Goal: Task Accomplishment & Management: Manage account settings

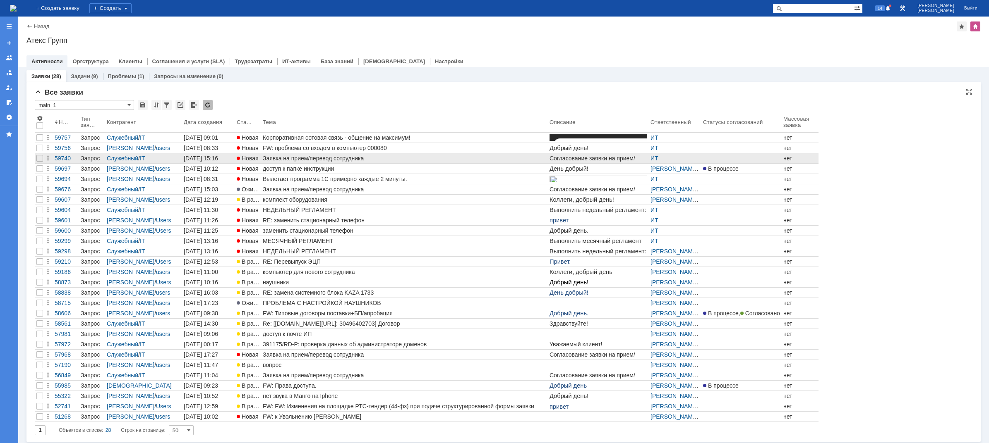
click at [307, 161] on div "Заявка на прием/перевод сотрудника" at bounding box center [404, 158] width 283 height 7
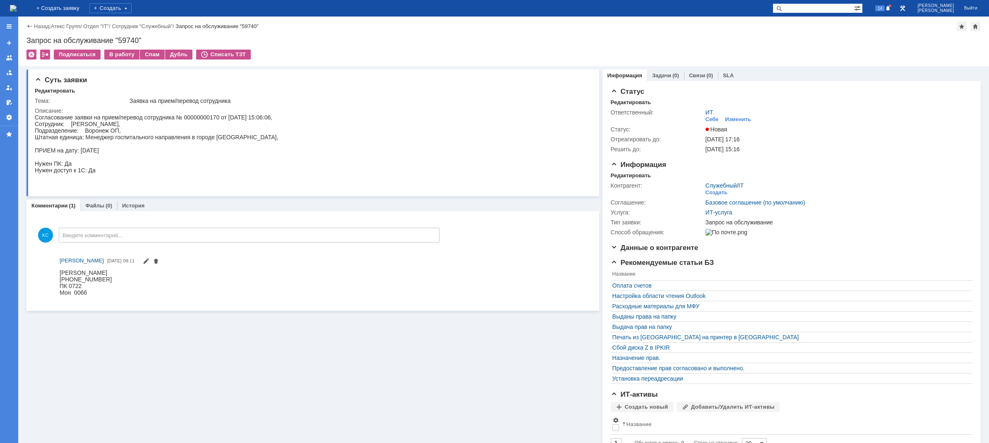
click at [17, 6] on img at bounding box center [13, 8] width 7 height 7
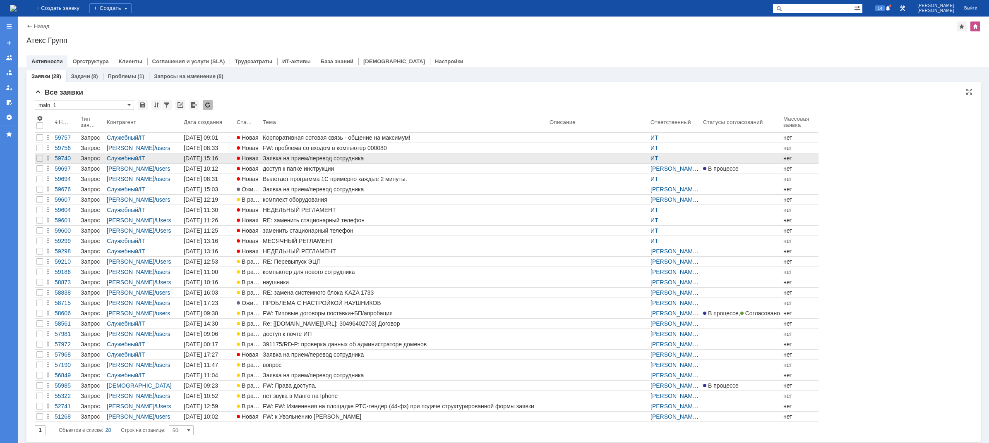
click at [341, 155] on link "Заявка на прием/перевод сотрудника" at bounding box center [404, 158] width 287 height 10
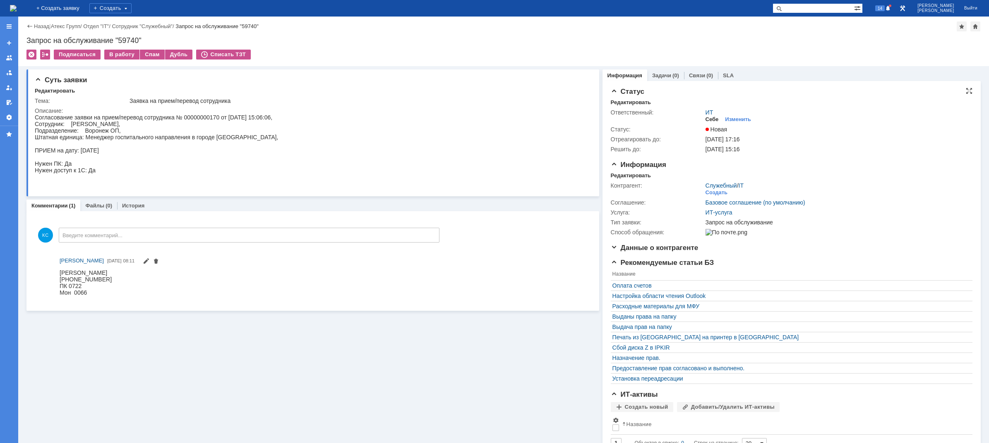
click at [712, 119] on div "Себе" at bounding box center [711, 119] width 13 height 7
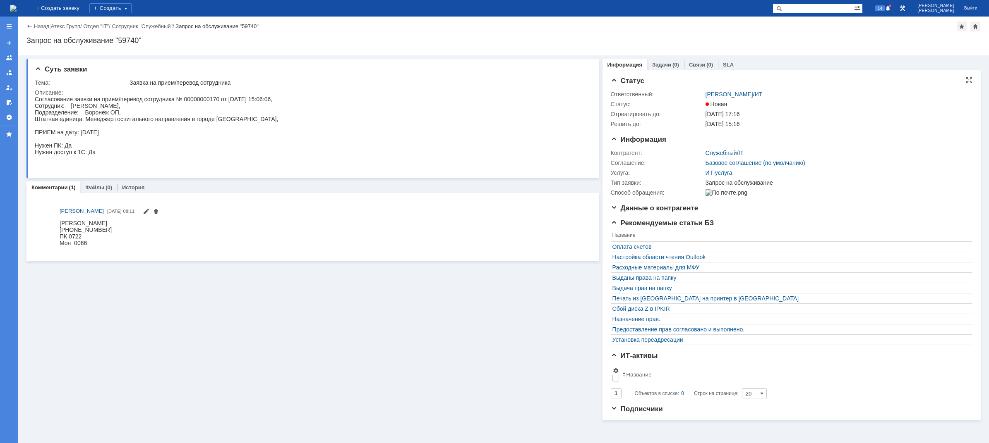
click at [17, 8] on img at bounding box center [13, 8] width 7 height 7
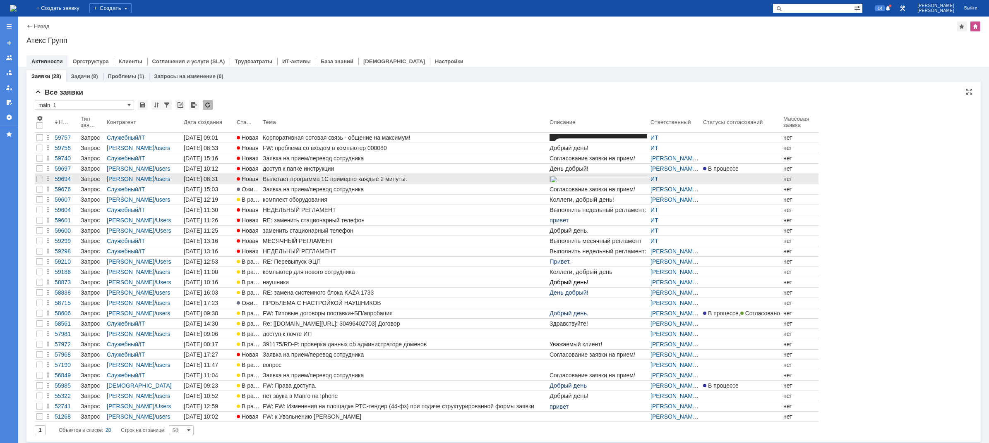
click at [301, 180] on div "Вылетает программа 1С примерно каждые 2 минуты." at bounding box center [404, 179] width 283 height 7
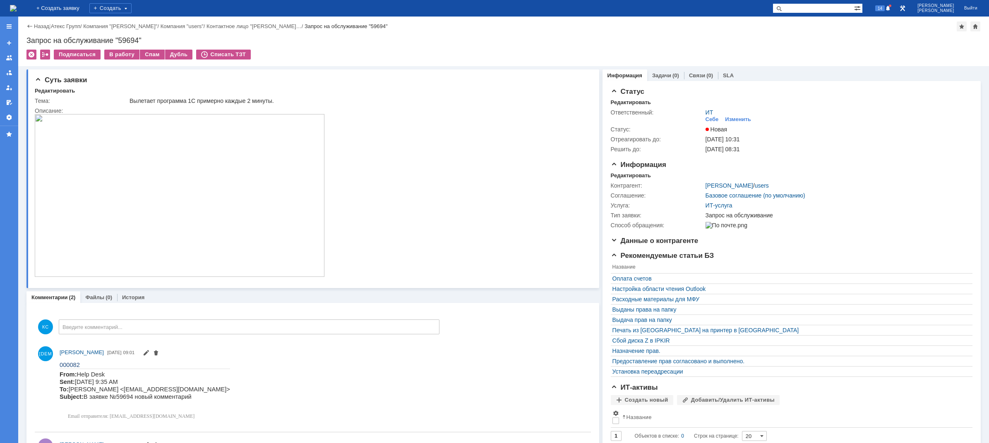
click at [17, 5] on img at bounding box center [13, 8] width 7 height 7
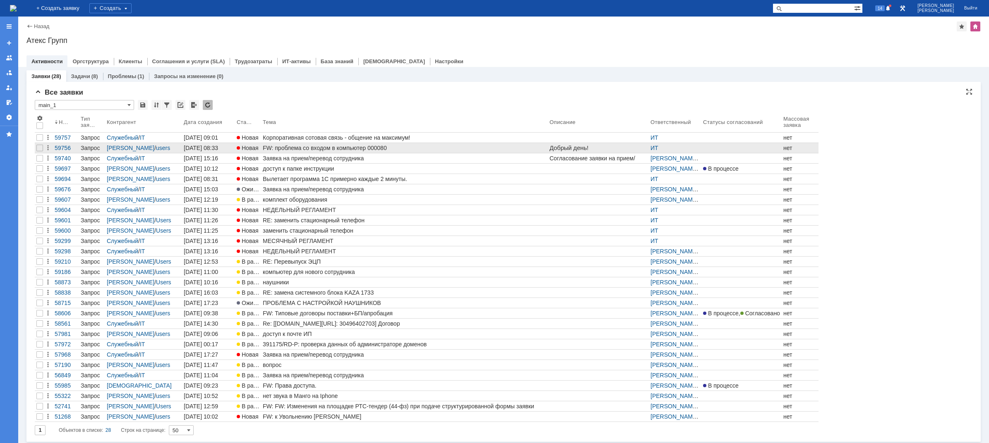
click at [281, 151] on link "FW: проблема со входом в компьютер 000080" at bounding box center [404, 148] width 287 height 10
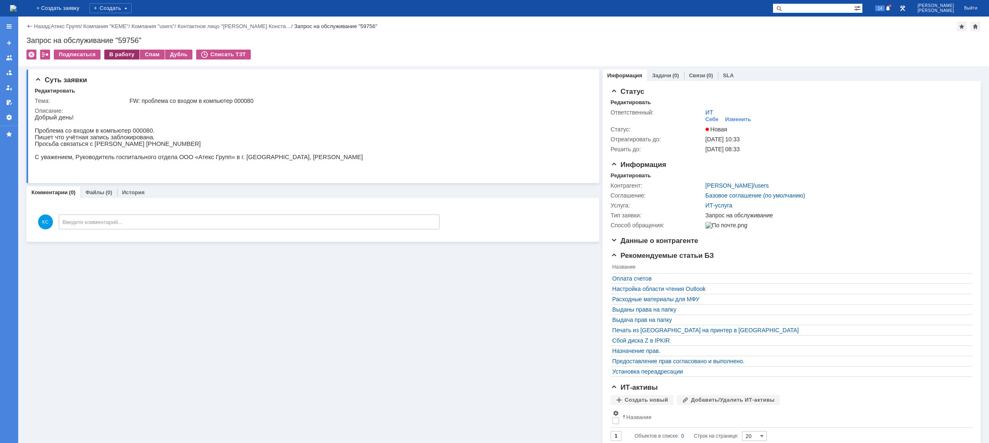
click at [129, 56] on div "В работу" at bounding box center [121, 55] width 35 height 10
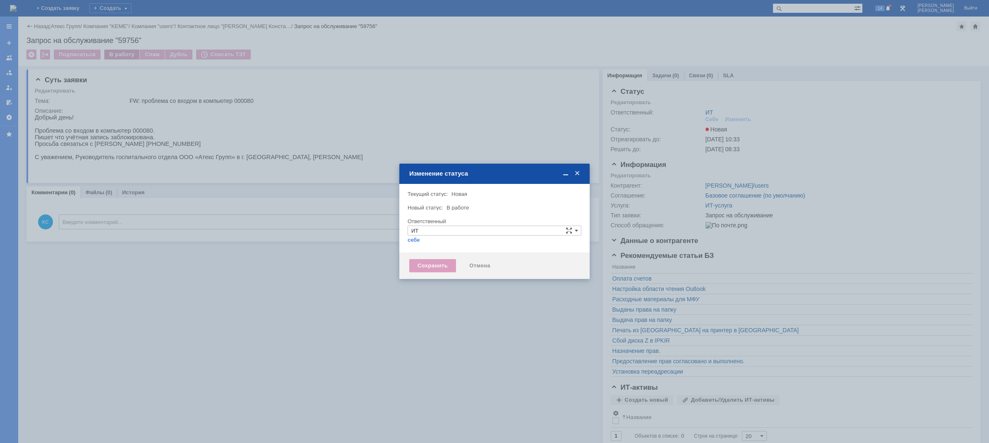
type input "[PERSON_NAME]"
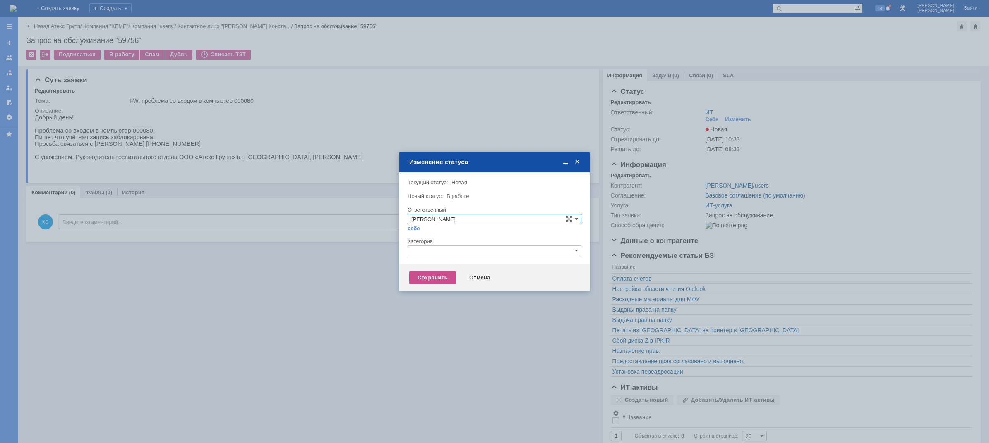
click at [447, 252] on input "text" at bounding box center [494, 251] width 174 height 10
click at [444, 289] on span "Прочее" at bounding box center [494, 289] width 166 height 7
type input "Прочее"
click at [440, 278] on div "Сохранить" at bounding box center [432, 277] width 47 height 13
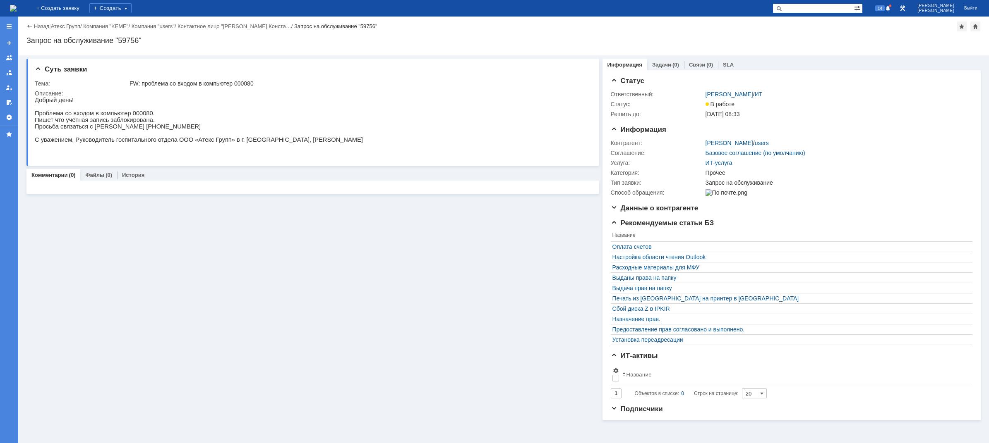
drag, startPoint x: 798, startPoint y: 40, endPoint x: 388, endPoint y: 85, distance: 412.4
click at [798, 40] on div "Запрос на обслуживание "59756"" at bounding box center [503, 40] width 954 height 8
click at [130, 117] on p "Проблема со входом в компьютер 000080." at bounding box center [199, 113] width 328 height 7
click at [17, 11] on img at bounding box center [13, 8] width 7 height 7
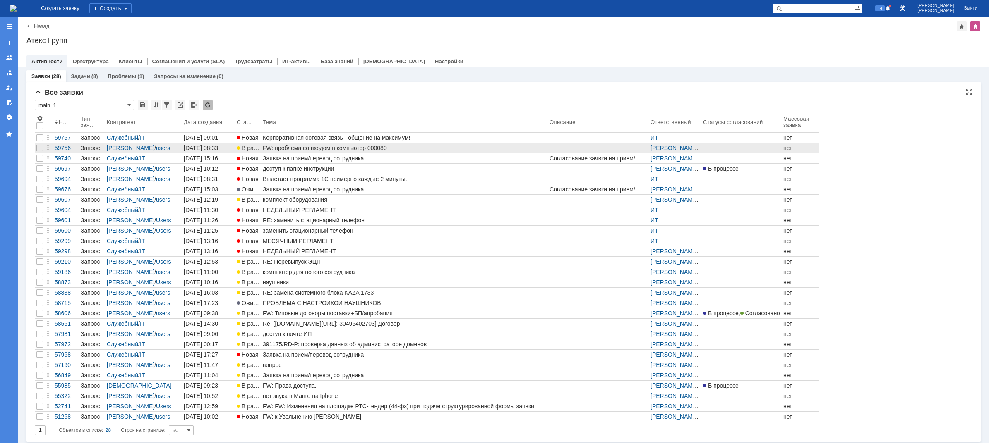
click at [295, 151] on div "FW: проблема со входом в компьютер 000080" at bounding box center [404, 148] width 283 height 7
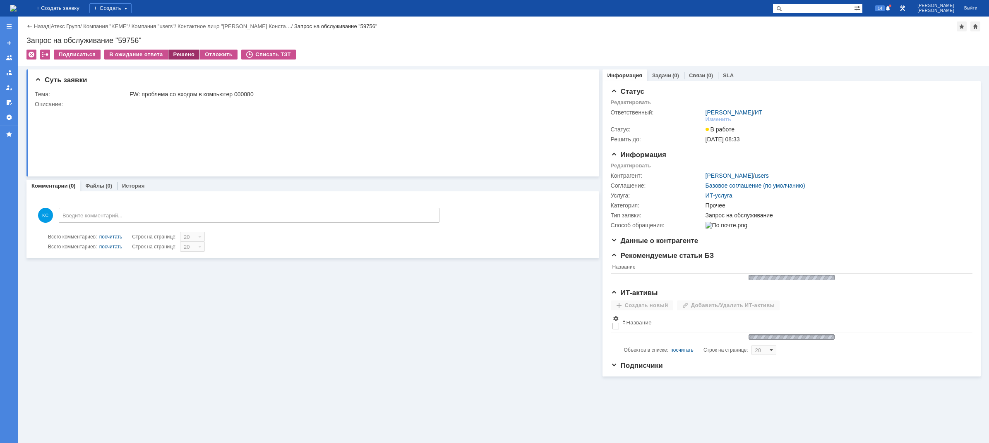
click at [184, 52] on div "Решено" at bounding box center [183, 55] width 31 height 10
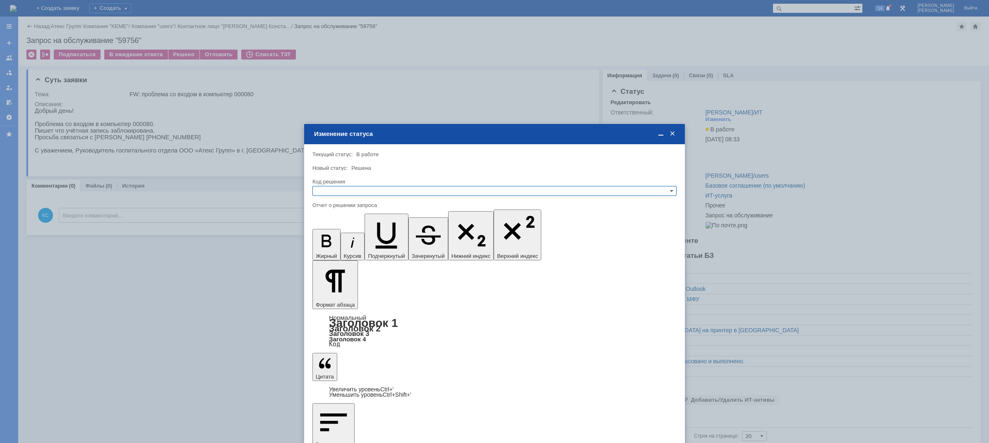
click at [371, 190] on input "text" at bounding box center [494, 191] width 364 height 10
click at [352, 227] on div "Решено" at bounding box center [494, 231] width 363 height 9
drag, startPoint x: 340, startPoint y: 307, endPoint x: 303, endPoint y: 282, distance: 44.3
type input "Решено"
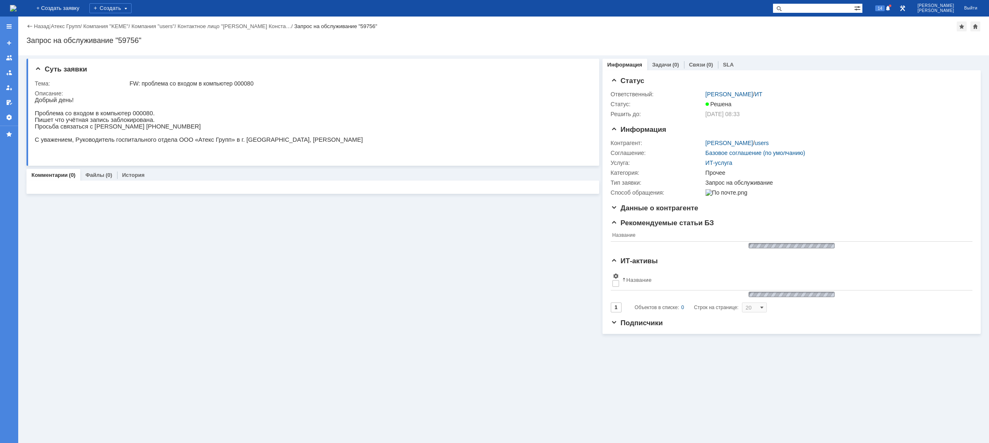
click at [17, 7] on img at bounding box center [13, 8] width 7 height 7
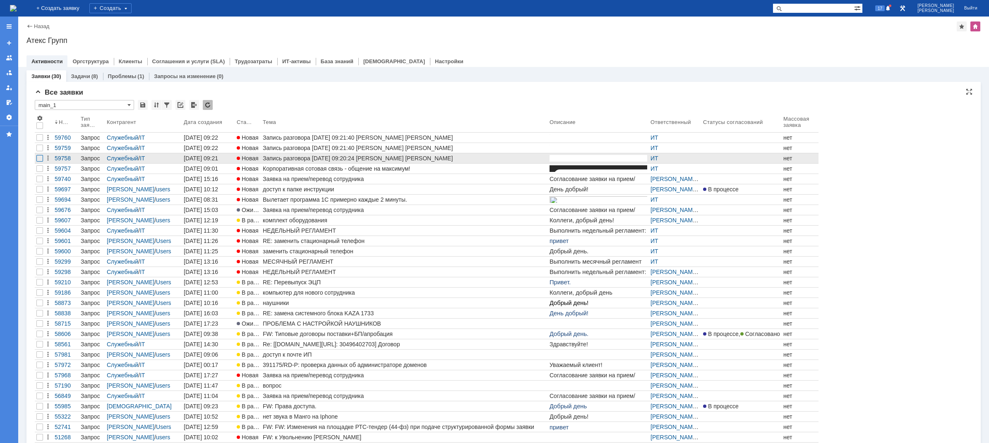
click at [38, 158] on div at bounding box center [39, 158] width 7 height 7
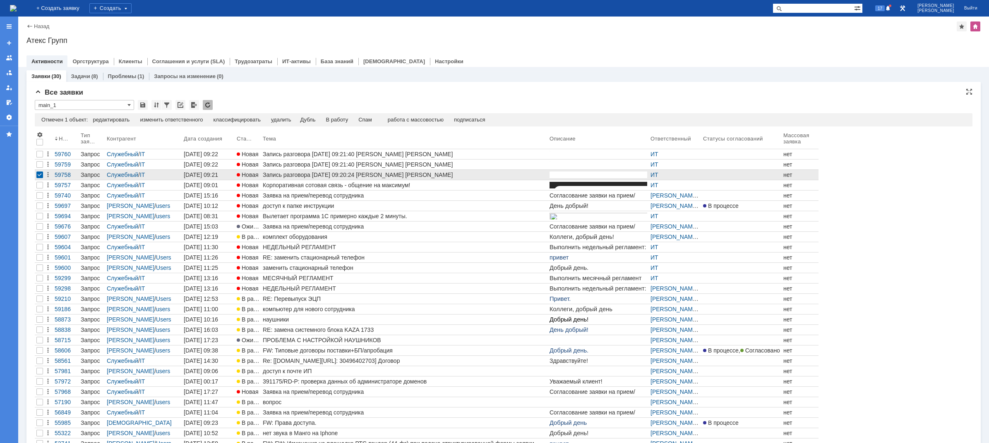
click at [39, 174] on div at bounding box center [39, 175] width 7 height 7
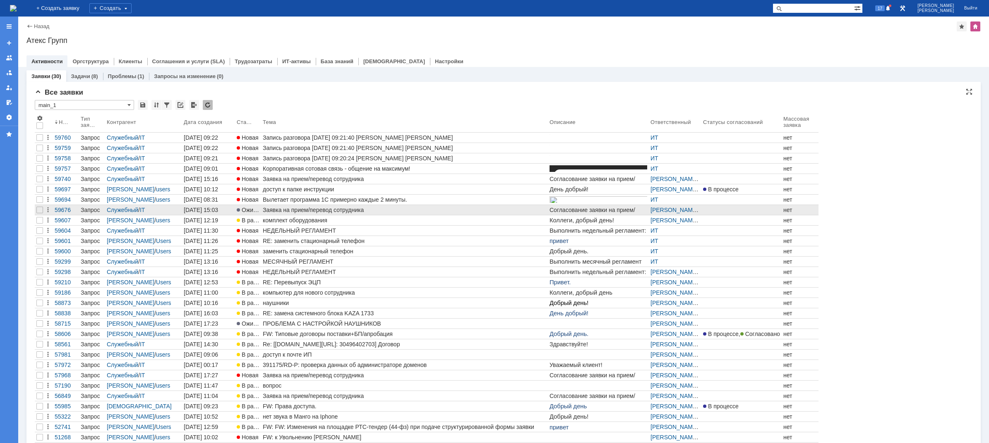
click at [286, 209] on div "Заявка на прием/перевод сотрудника" at bounding box center [404, 210] width 283 height 7
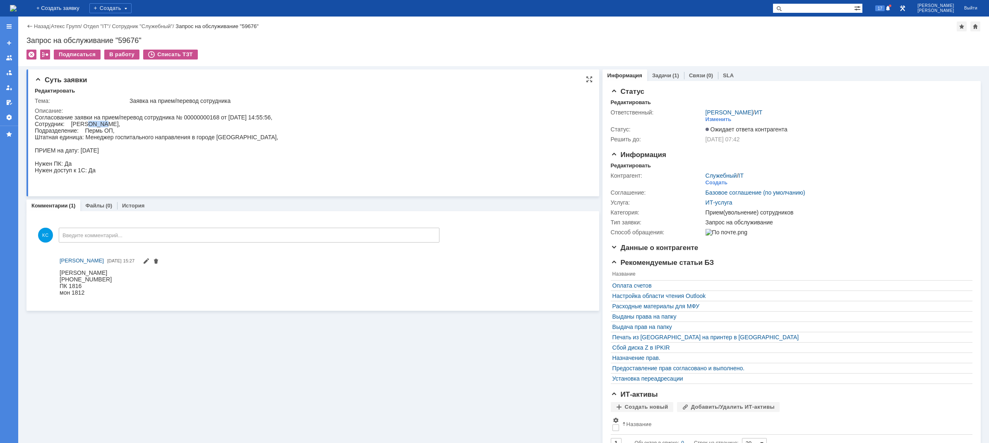
drag, startPoint x: 89, startPoint y: 123, endPoint x: 104, endPoint y: 123, distance: 14.9
click at [104, 123] on div "Согласование заявки на прием/перевод сотрудника № 00000000168 от [DATE] 14:55:5…" at bounding box center [156, 150] width 243 height 73
click at [109, 138] on div "Согласование заявки на прием/перевод сотрудника № 00000000168 от [DATE] 14:55:5…" at bounding box center [156, 150] width 243 height 73
drag, startPoint x: 148, startPoint y: 138, endPoint x: 373, endPoint y: 129, distance: 225.2
click at [162, 138] on div "Согласование заявки на прием/перевод сотрудника № 00000000168 от [DATE] 14:55:5…" at bounding box center [156, 150] width 243 height 73
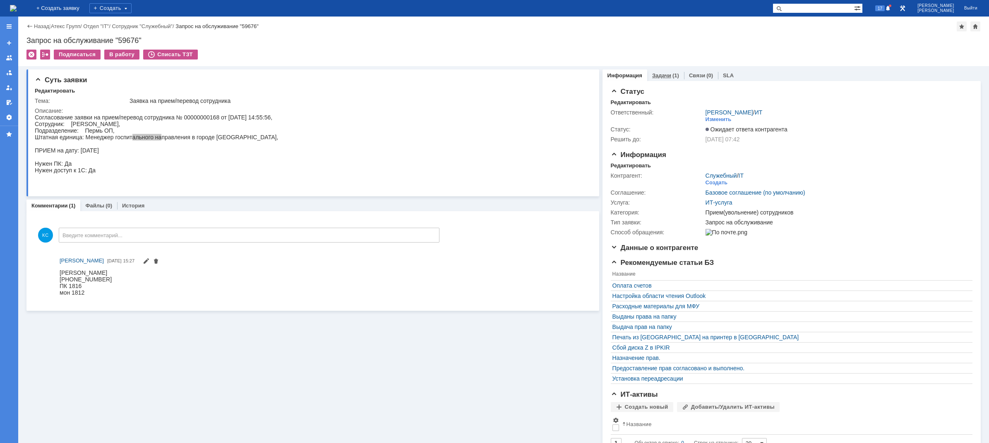
click at [655, 75] on link "Задачи" at bounding box center [661, 75] width 19 height 6
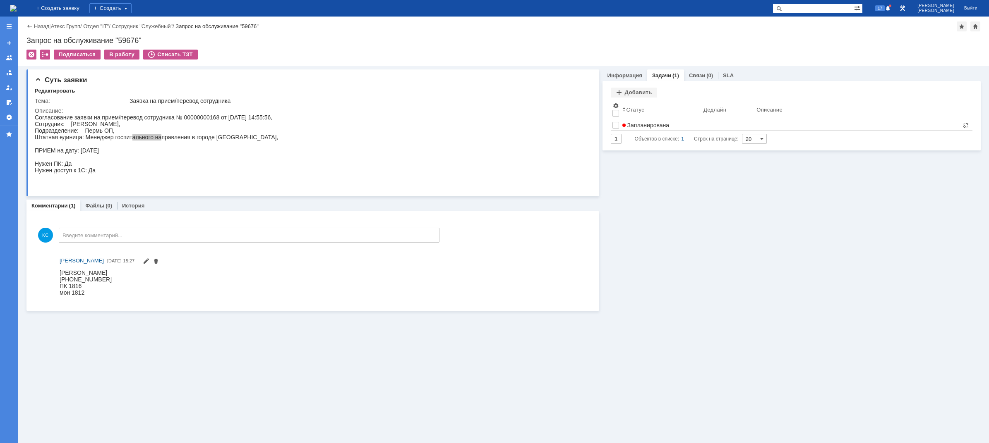
click at [628, 79] on div "Информация" at bounding box center [624, 75] width 45 height 12
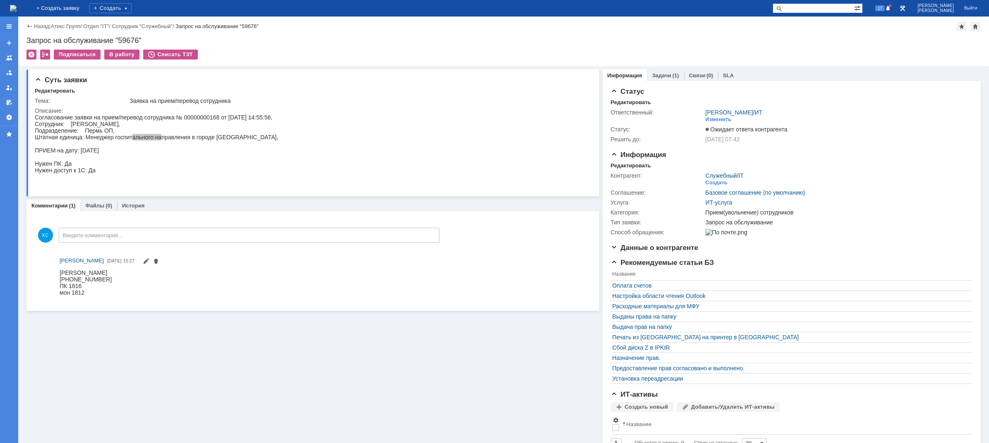
click at [17, 9] on img at bounding box center [13, 8] width 7 height 7
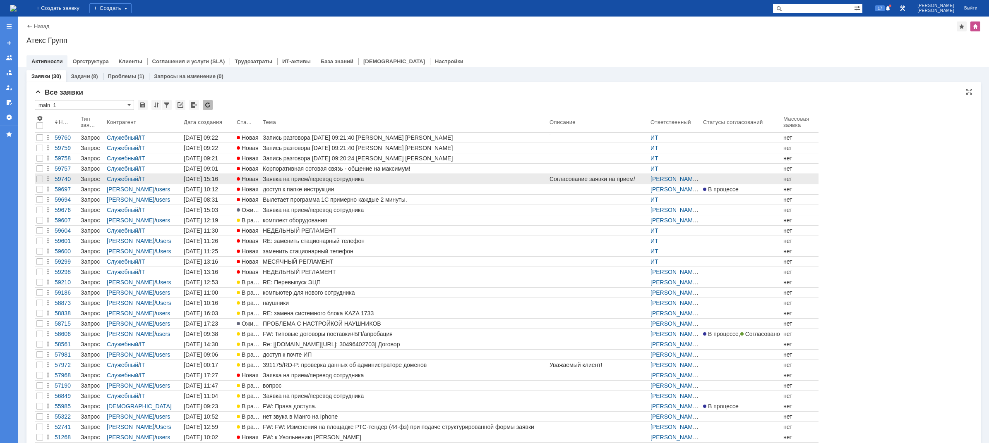
click at [313, 182] on div "Заявка на прием/перевод сотрудника" at bounding box center [404, 179] width 283 height 7
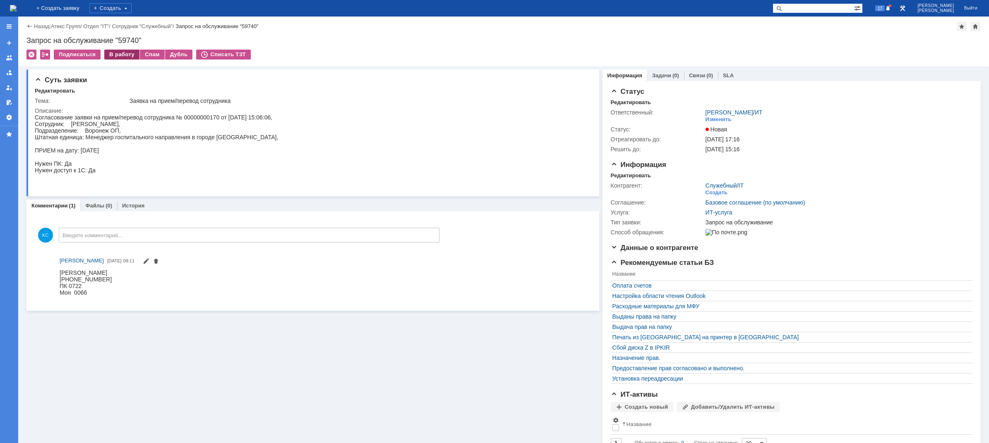
click at [119, 55] on div "В работу" at bounding box center [121, 55] width 35 height 10
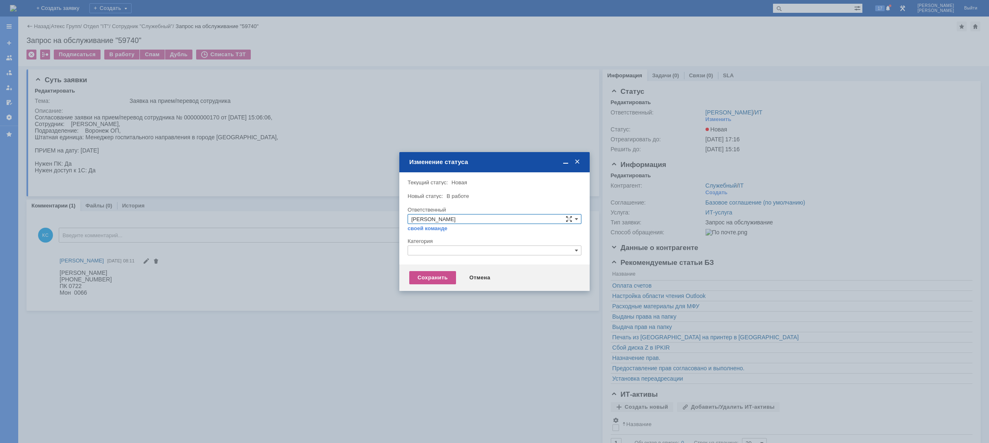
click at [455, 249] on input "text" at bounding box center [494, 251] width 174 height 10
click at [433, 297] on span "Прием(увольнение) сотрудников" at bounding box center [494, 299] width 166 height 7
type input "Прием(увольнение) сотрудников"
click at [440, 277] on div "Сохранить" at bounding box center [432, 277] width 47 height 13
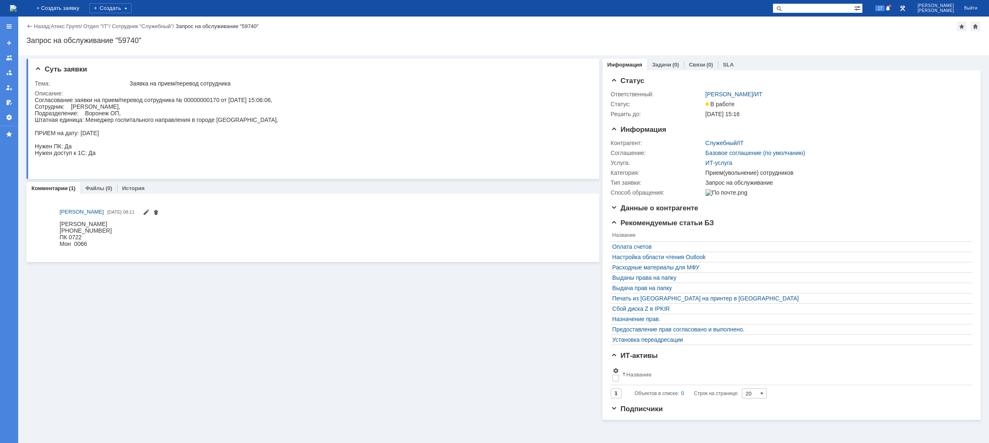
click at [157, 278] on div "Суть заявки Тема: Заявка на прием/перевод сотрудника Описание: Комментарии (1) …" at bounding box center [312, 237] width 573 height 365
click at [17, 12] on img at bounding box center [13, 8] width 7 height 7
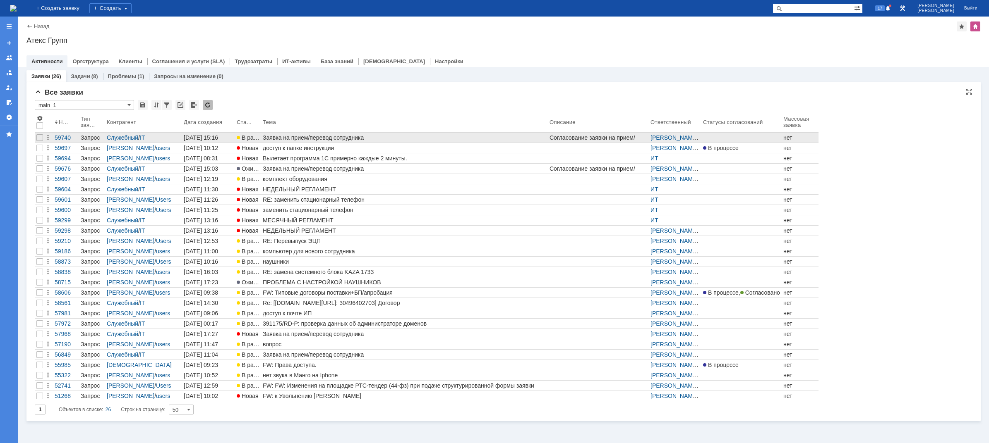
click at [278, 136] on div "Заявка на прием/перевод сотрудника" at bounding box center [404, 137] width 283 height 7
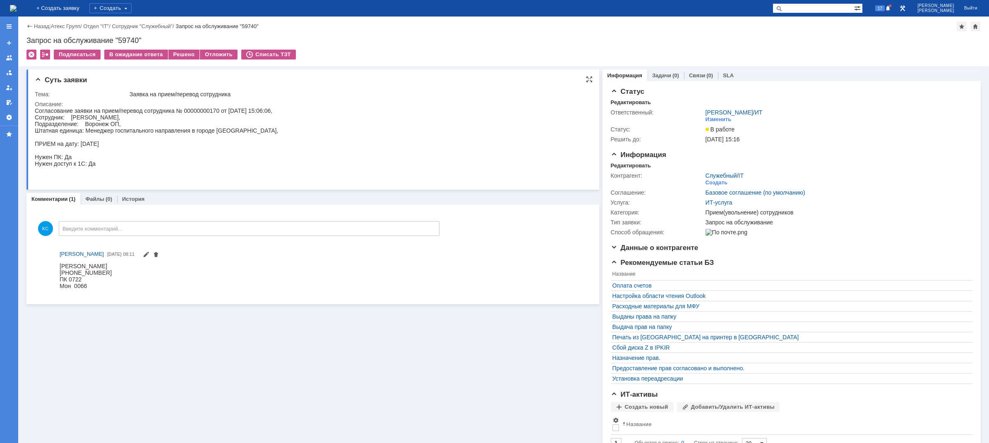
drag, startPoint x: 72, startPoint y: 116, endPoint x: 144, endPoint y: 117, distance: 72.4
click at [144, 117] on div "Согласование заявки на прием/перевод сотрудника № 00000000170 от [DATE] 15:06:0…" at bounding box center [156, 144] width 243 height 73
copy div "[PERSON_NAME]"
drag, startPoint x: 119, startPoint y: 534, endPoint x: 83, endPoint y: 278, distance: 259.0
drag, startPoint x: 111, startPoint y: 274, endPoint x: 60, endPoint y: 271, distance: 51.4
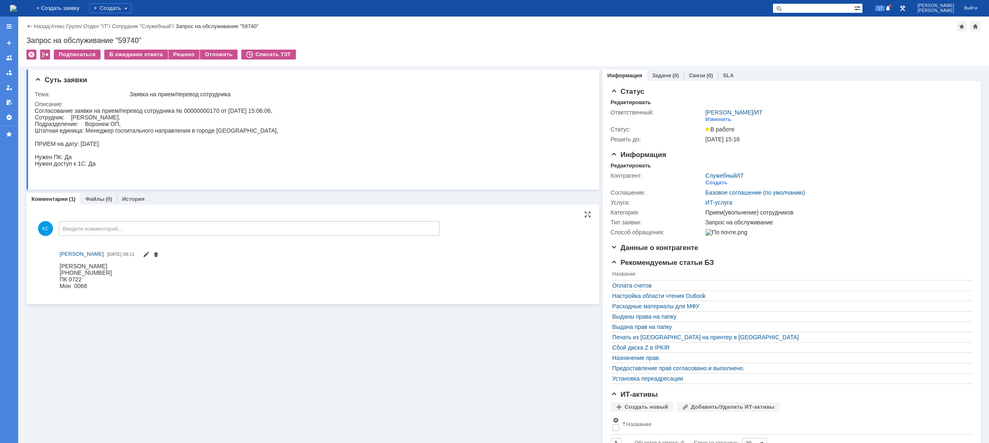
click at [60, 271] on div "[PHONE_NUMBER]" at bounding box center [86, 272] width 52 height 7
copy div "[PHONE_NUMBER]"
drag, startPoint x: 87, startPoint y: 131, endPoint x: 243, endPoint y: 133, distance: 155.6
click at [243, 133] on div "Согласование заявки на прием/перевод сотрудника № 00000000170 от [DATE] 15:06:0…" at bounding box center [156, 144] width 243 height 73
copy div "Менеджер госпитального направления в городе [GEOGRAPHIC_DATA]"
